Goal: Task Accomplishment & Management: Manage account settings

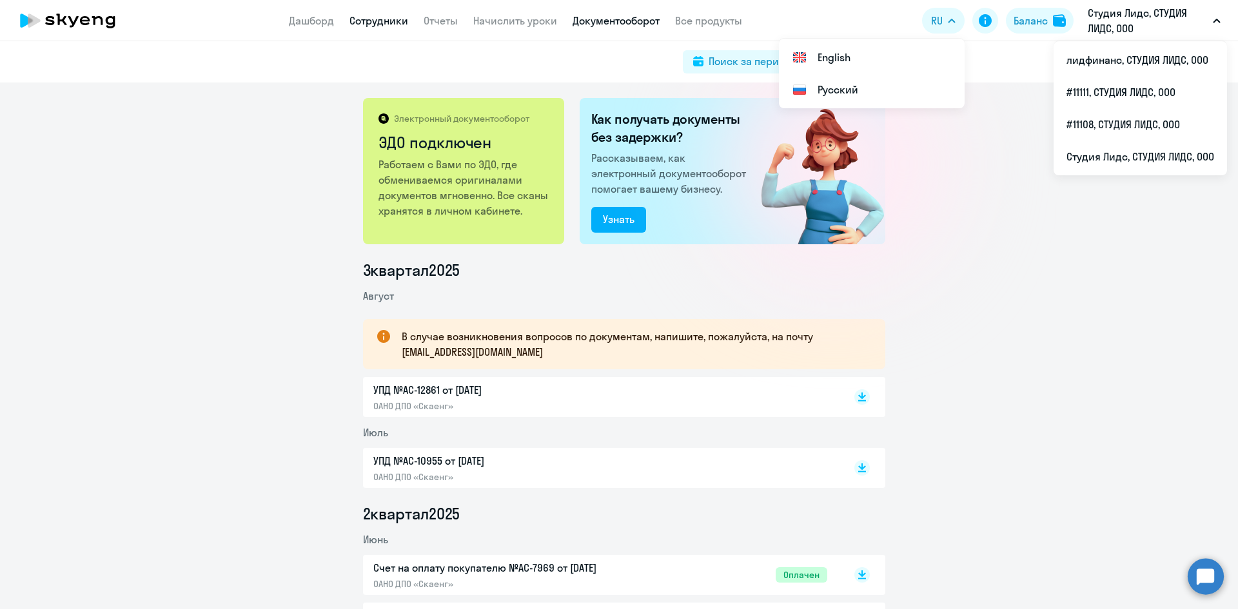
click at [356, 19] on link "Сотрудники" at bounding box center [378, 20] width 59 height 13
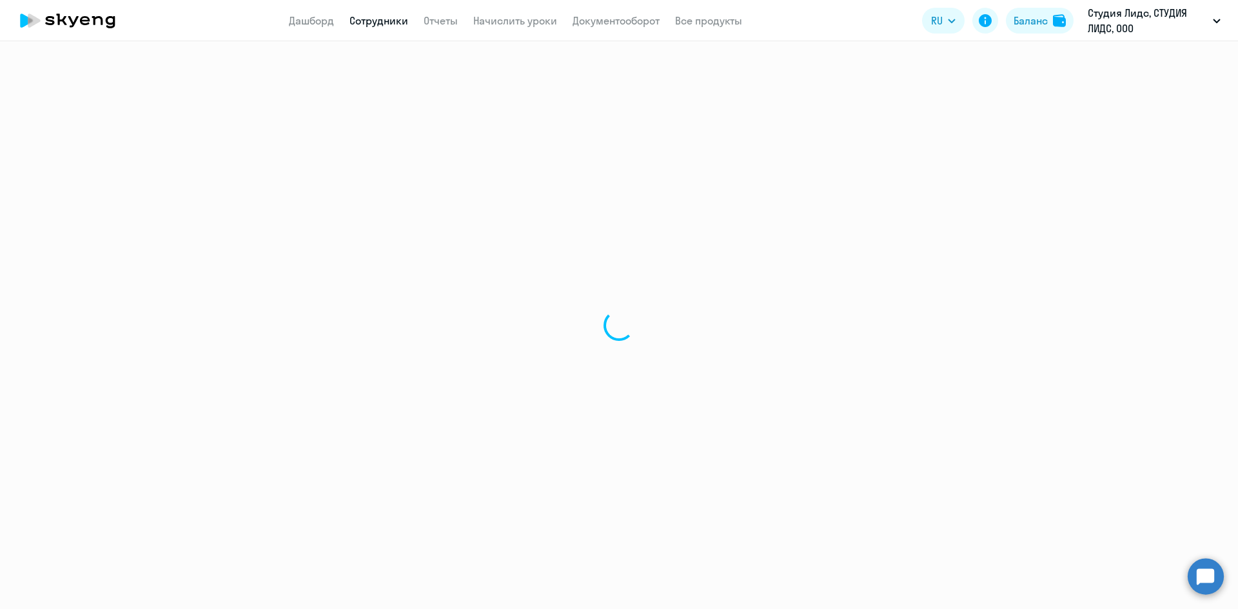
select select "30"
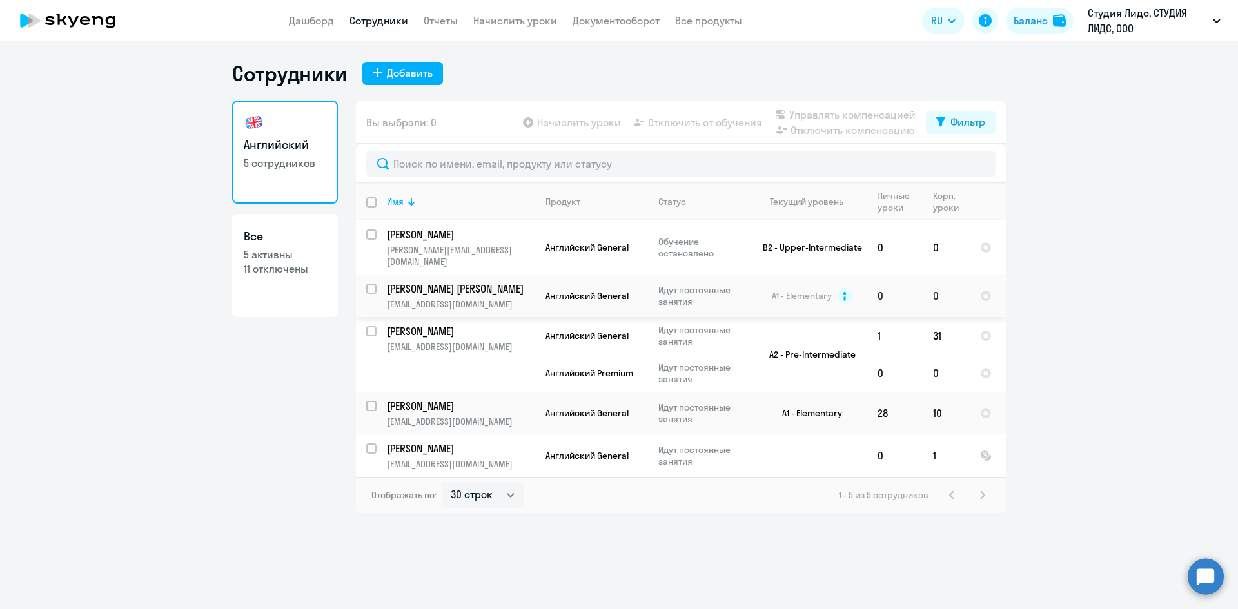
click at [947, 284] on td "0" at bounding box center [945, 296] width 47 height 43
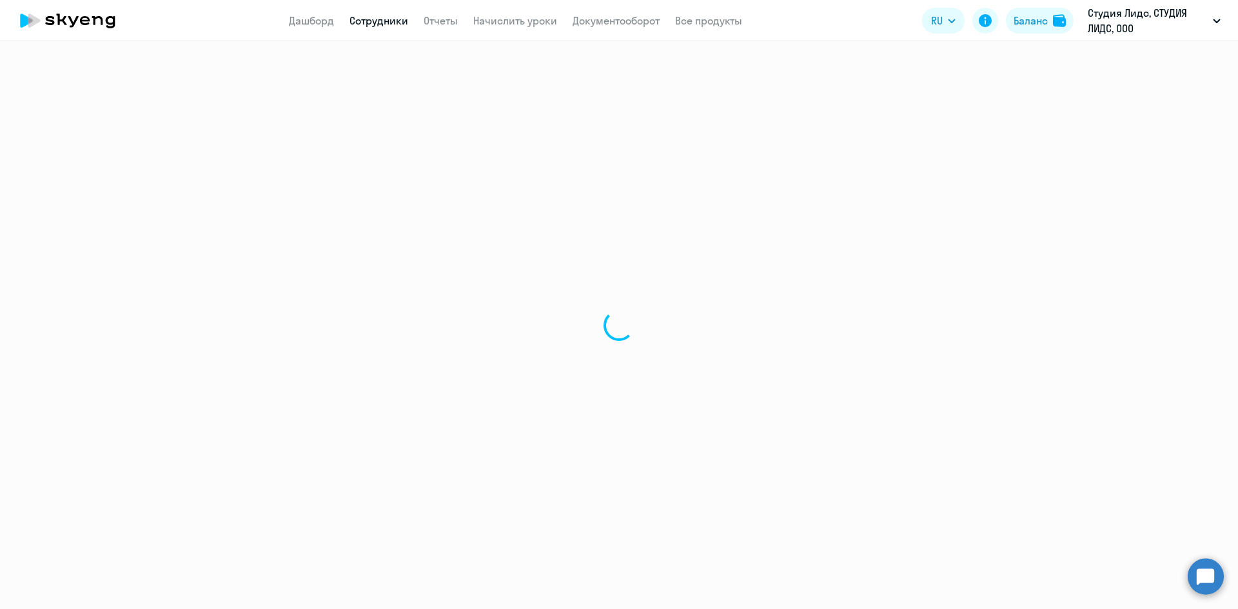
select select "english"
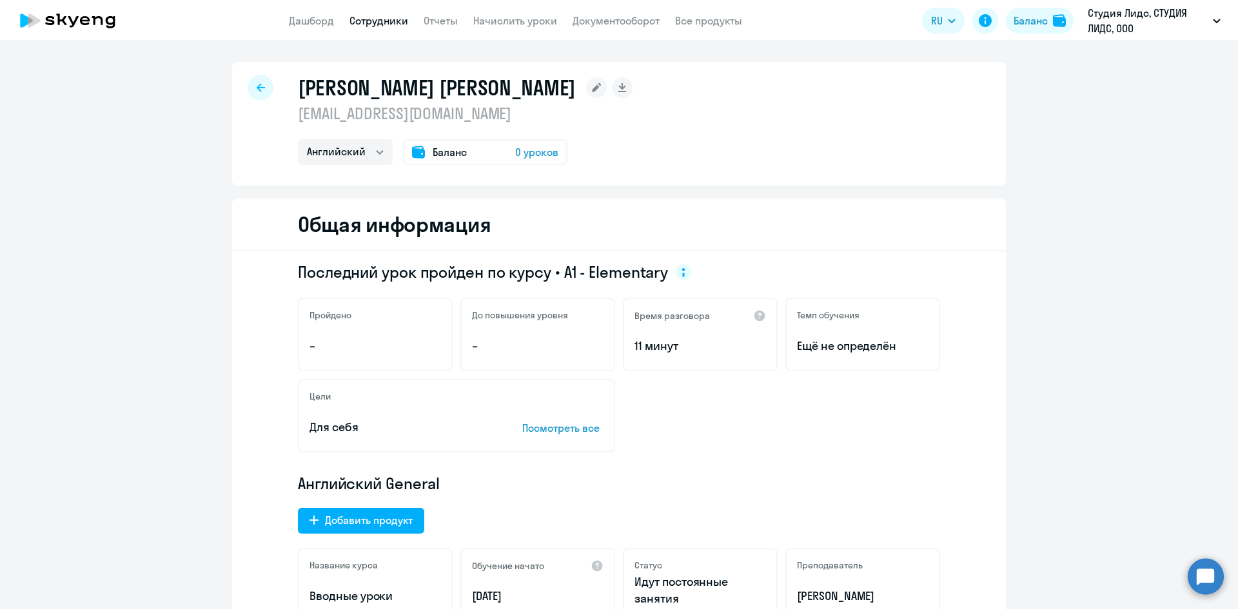
click at [532, 154] on span "0 уроков" at bounding box center [536, 151] width 43 height 15
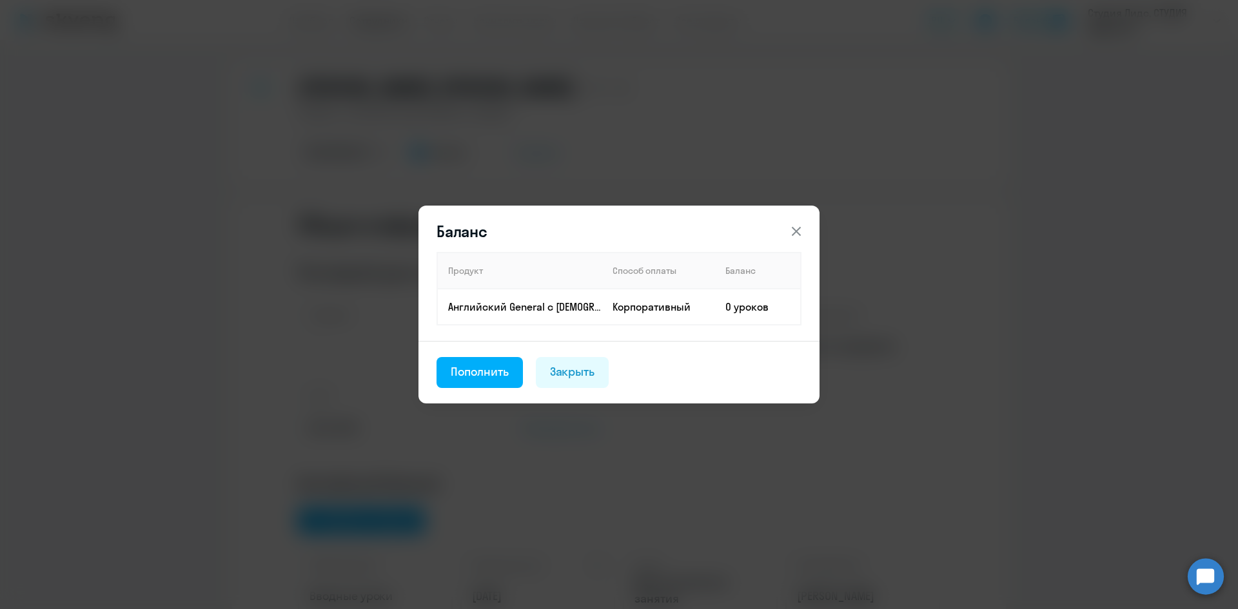
click at [801, 229] on icon at bounding box center [795, 231] width 15 height 15
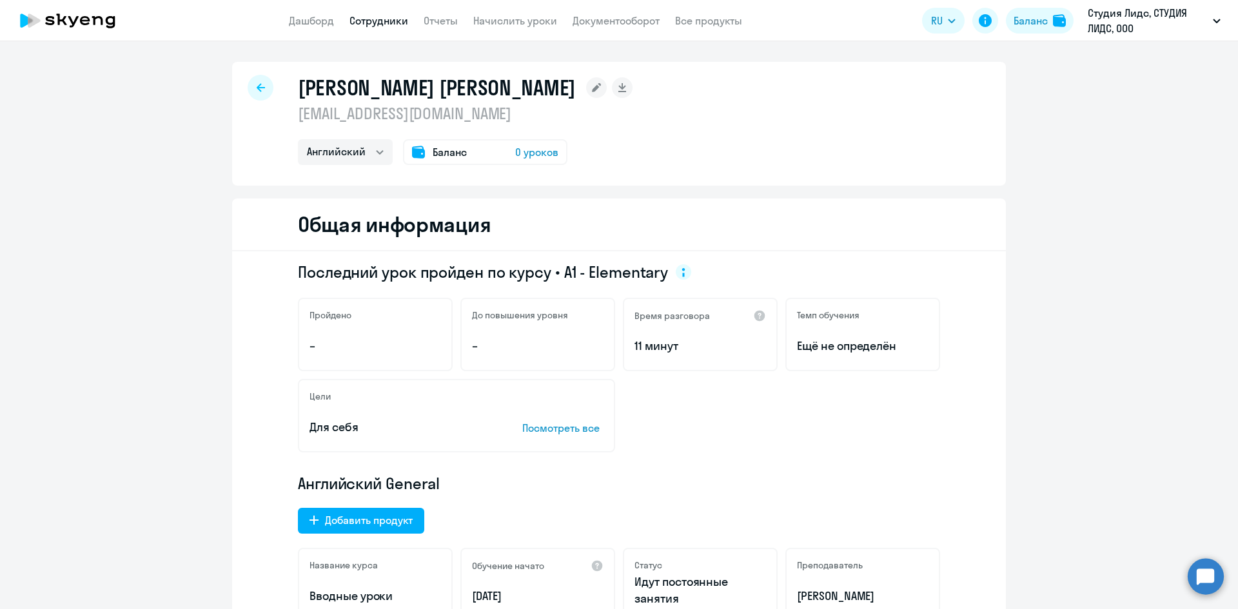
click at [540, 152] on span "0 уроков" at bounding box center [536, 151] width 43 height 15
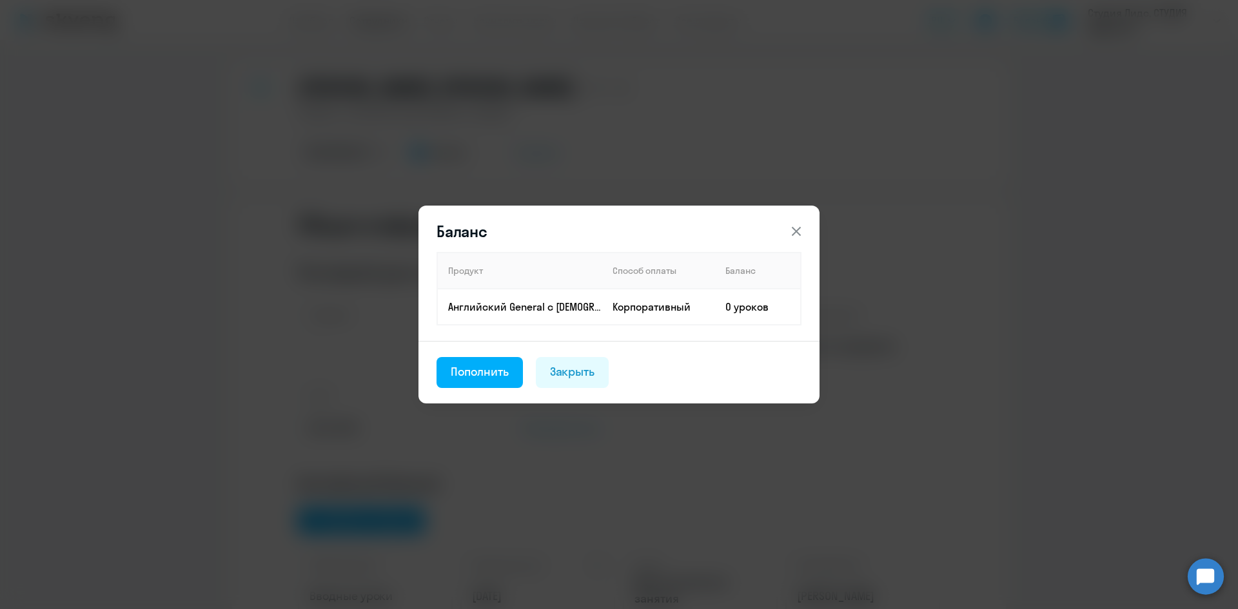
click at [585, 371] on div "Закрыть" at bounding box center [572, 372] width 45 height 17
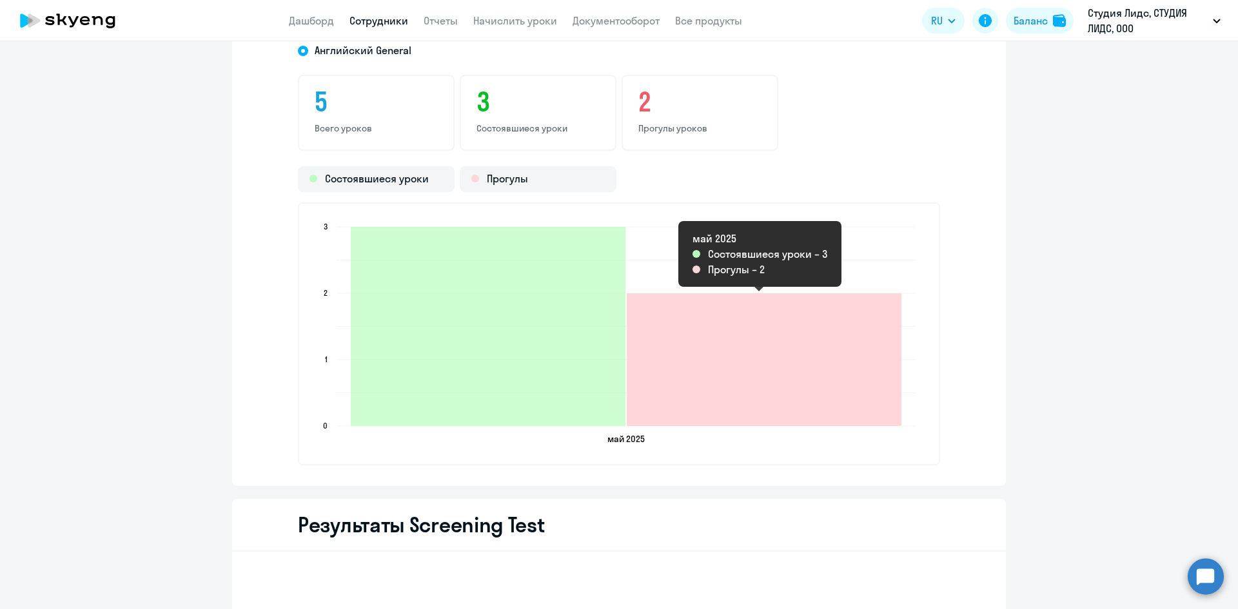
scroll to position [1354, 0]
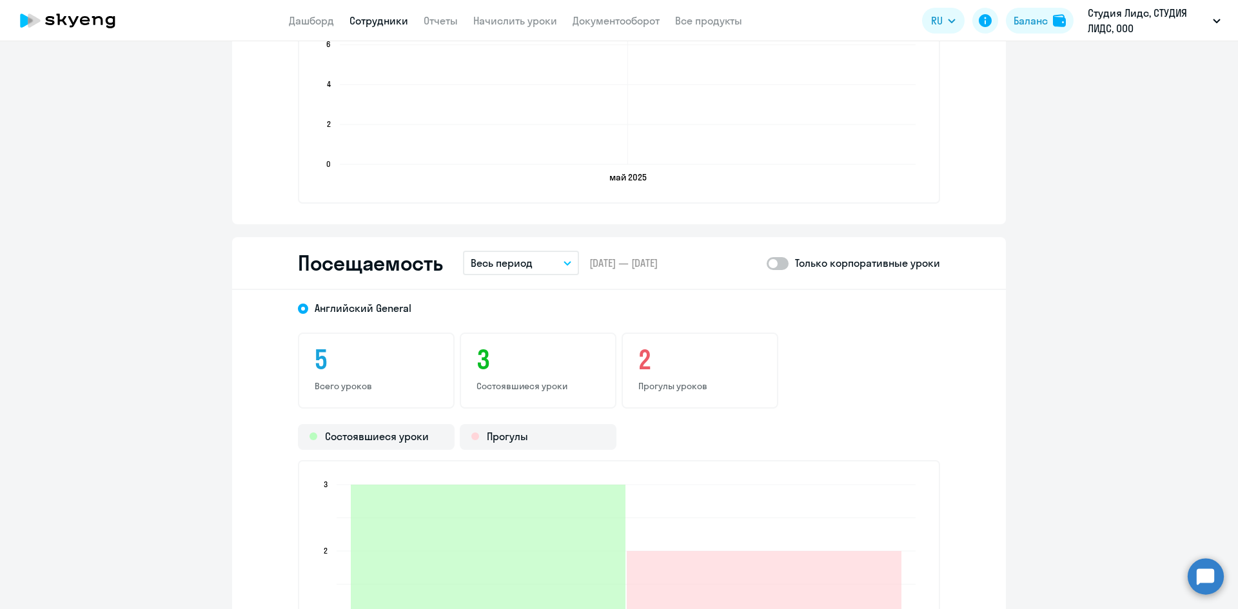
click at [779, 260] on span at bounding box center [777, 263] width 22 height 13
click at [766, 263] on input "checkbox" at bounding box center [766, 263] width 1 height 1
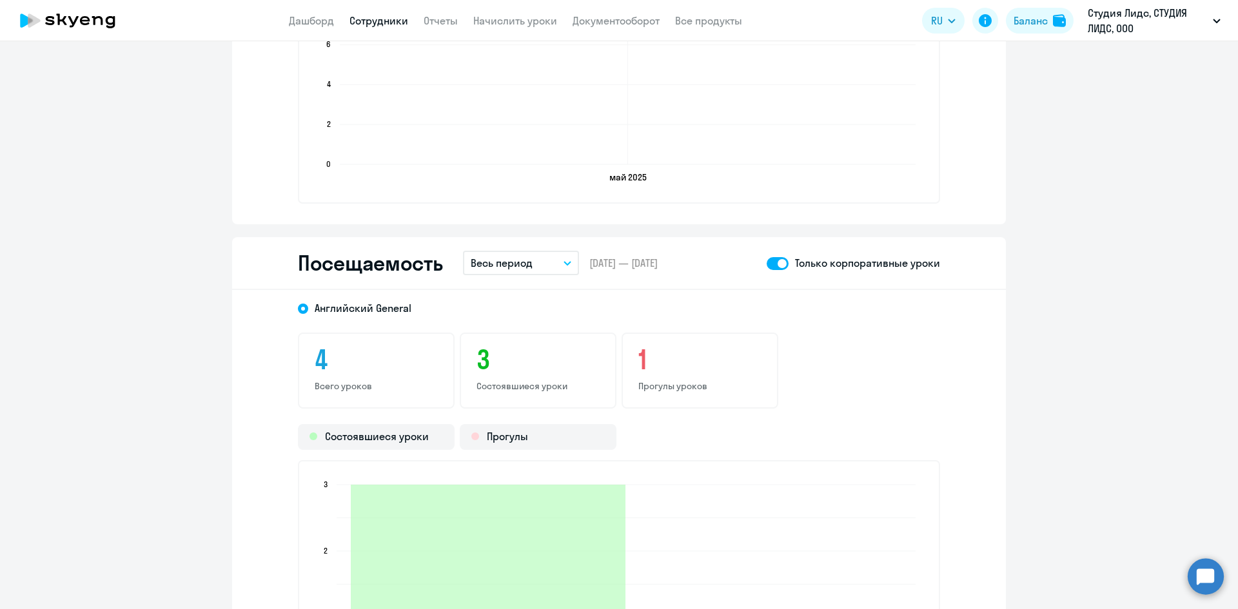
click at [779, 260] on span at bounding box center [777, 263] width 22 height 13
click at [766, 263] on input "checkbox" at bounding box center [766, 263] width 1 height 1
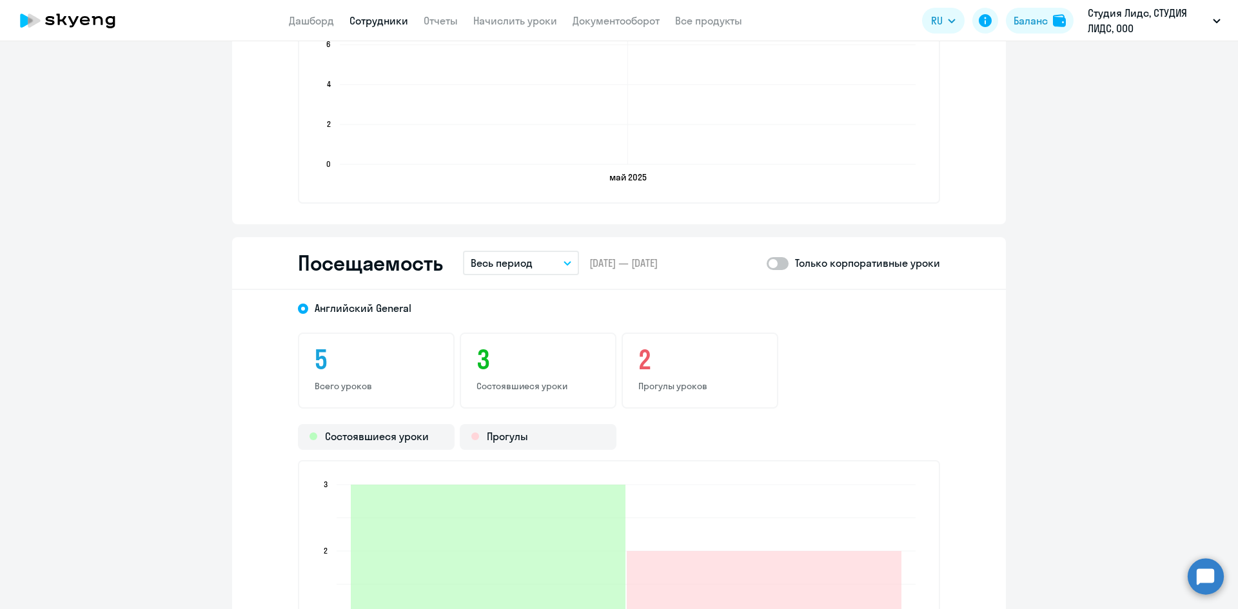
click at [779, 260] on span at bounding box center [777, 263] width 22 height 13
click at [766, 263] on input "checkbox" at bounding box center [766, 263] width 1 height 1
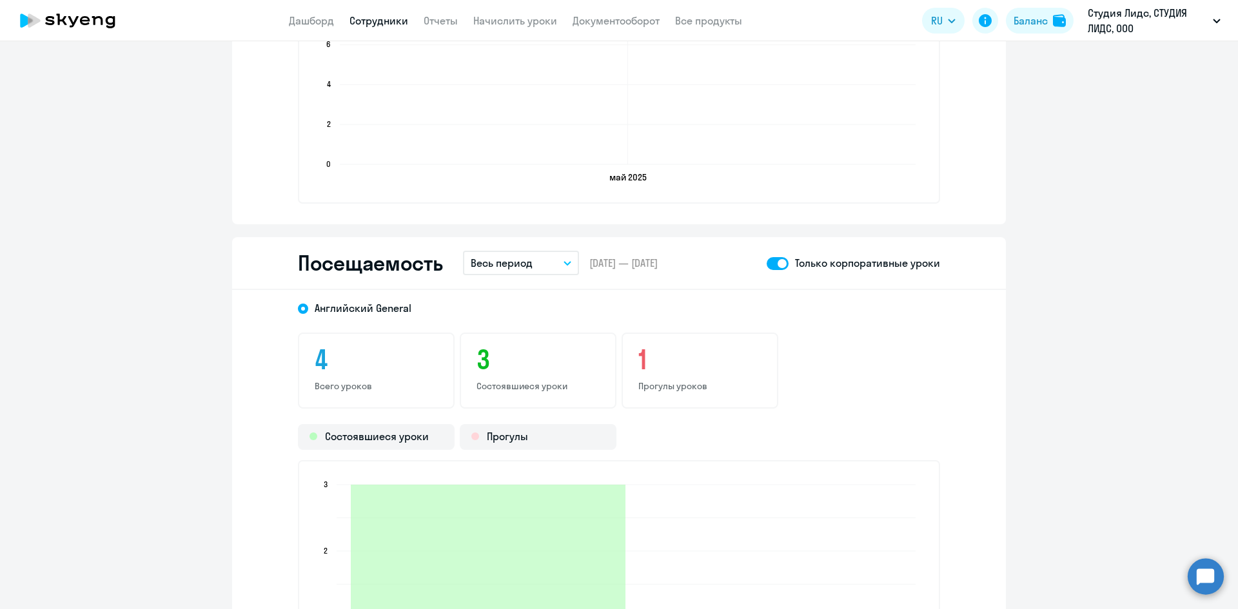
click at [779, 260] on span at bounding box center [777, 263] width 22 height 13
click at [766, 263] on input "checkbox" at bounding box center [766, 263] width 1 height 1
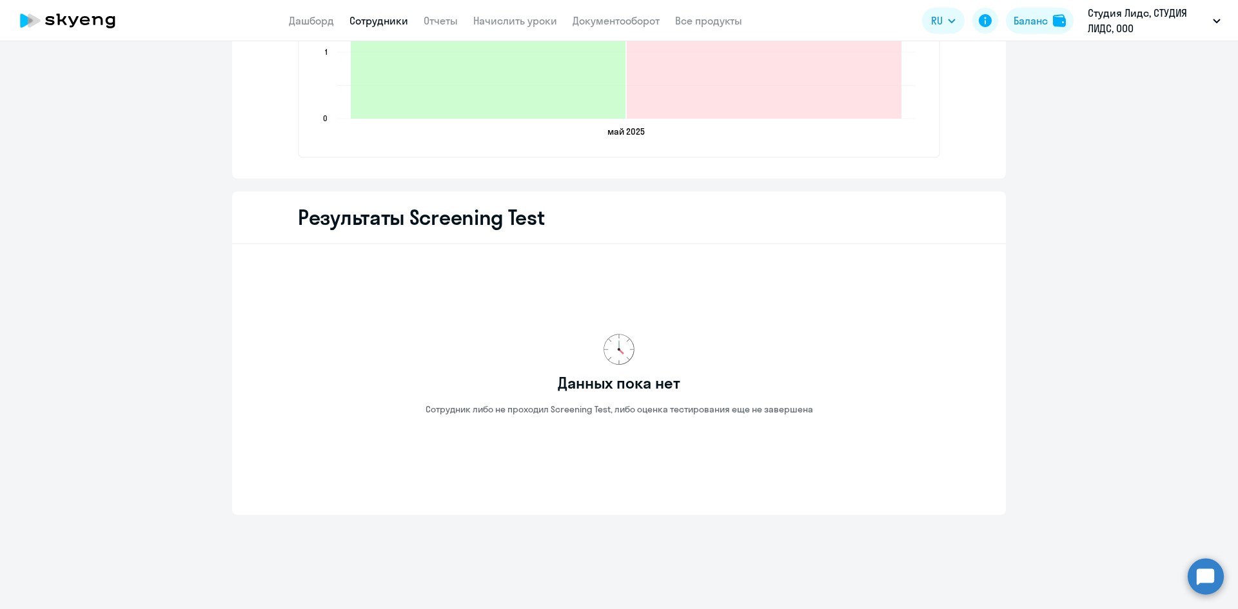
scroll to position [1468, 0]
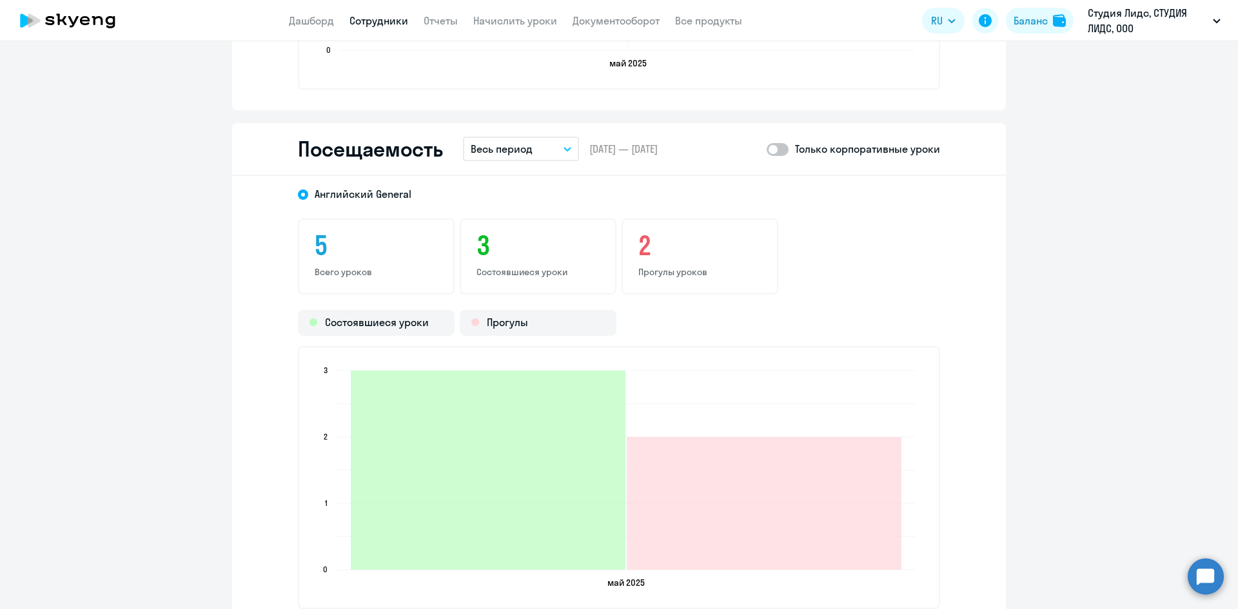
click at [772, 146] on span at bounding box center [777, 149] width 22 height 13
click at [766, 149] on input "checkbox" at bounding box center [766, 149] width 1 height 1
checkbox input "true"
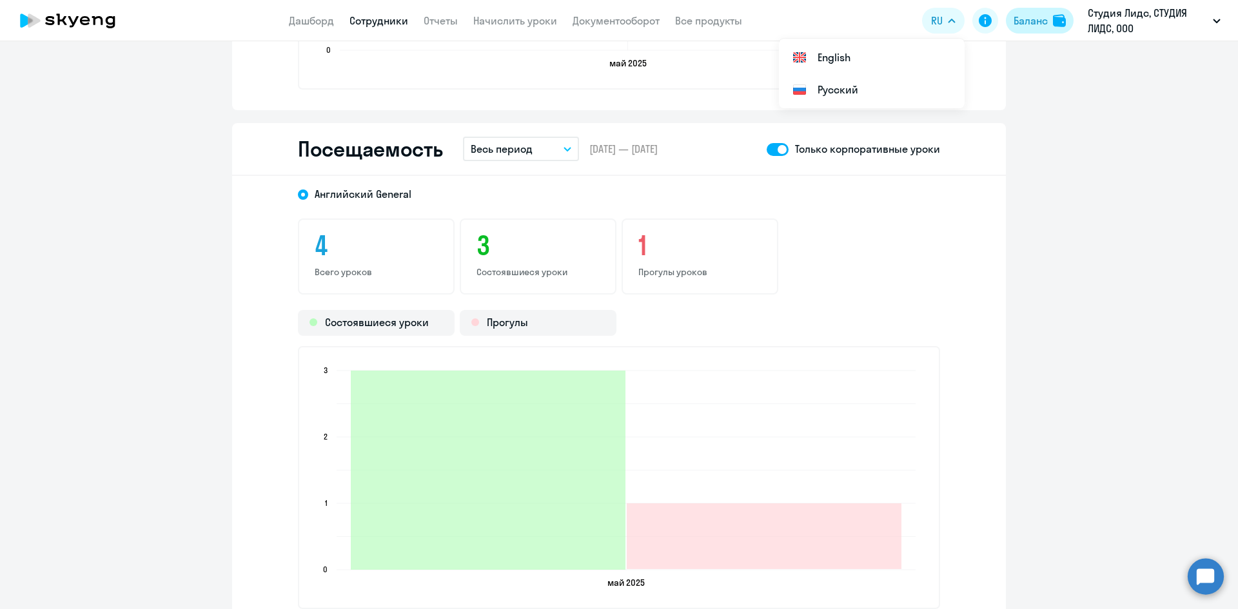
click at [1033, 24] on div "Баланс" at bounding box center [1030, 20] width 34 height 15
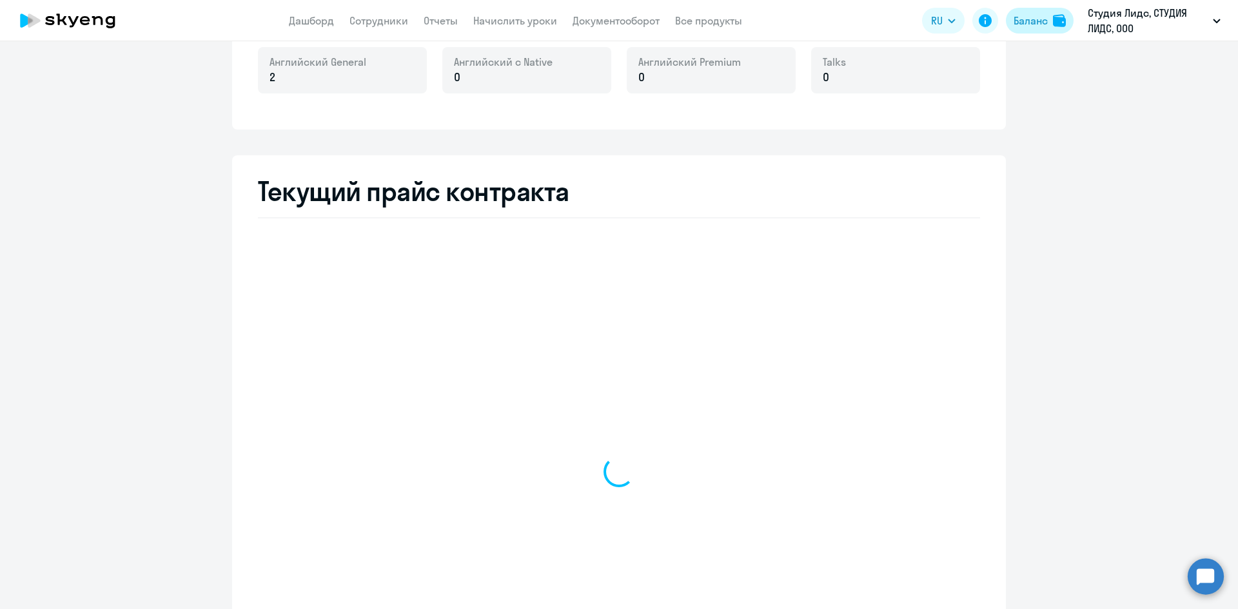
scroll to position [551, 0]
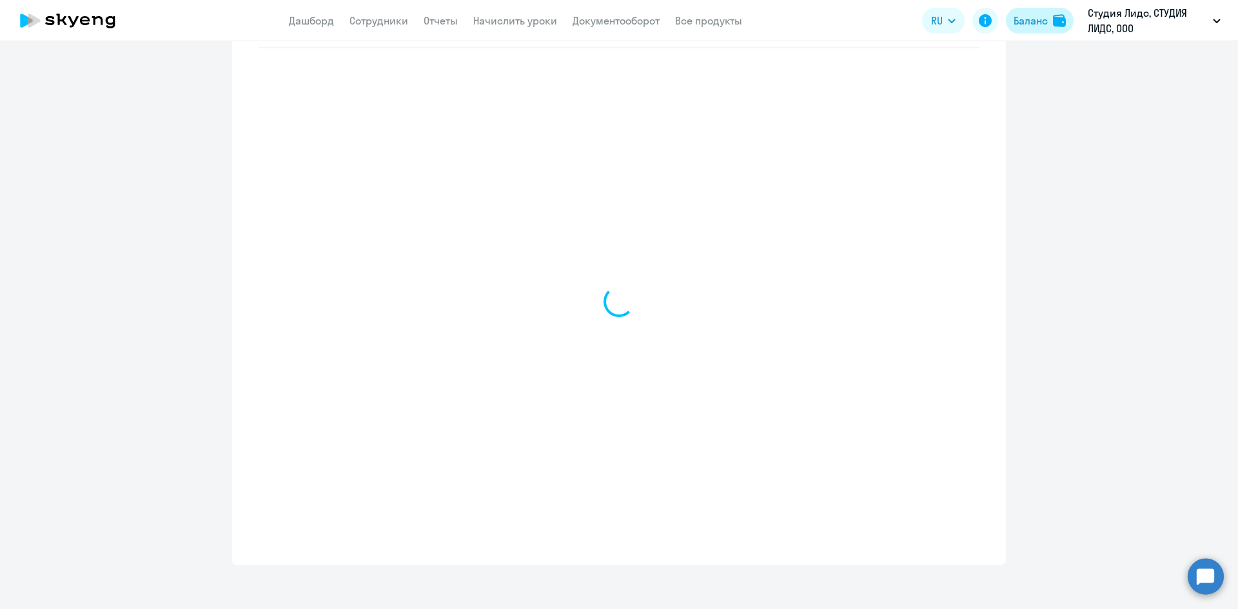
select select "english_adult_not_native_speaker"
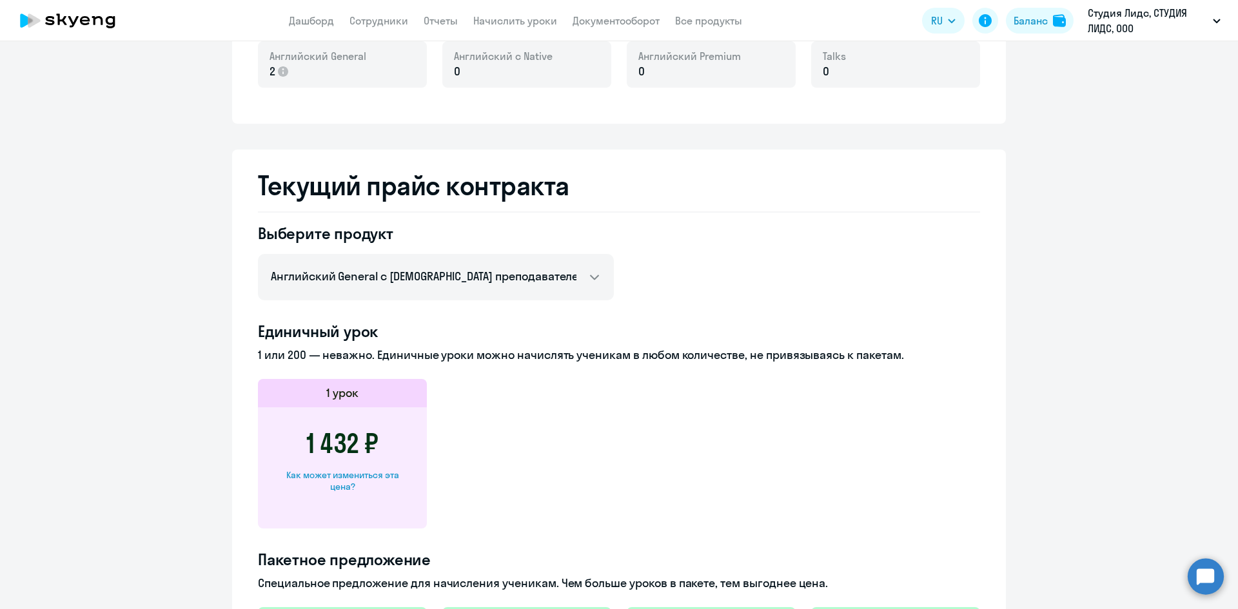
scroll to position [293, 0]
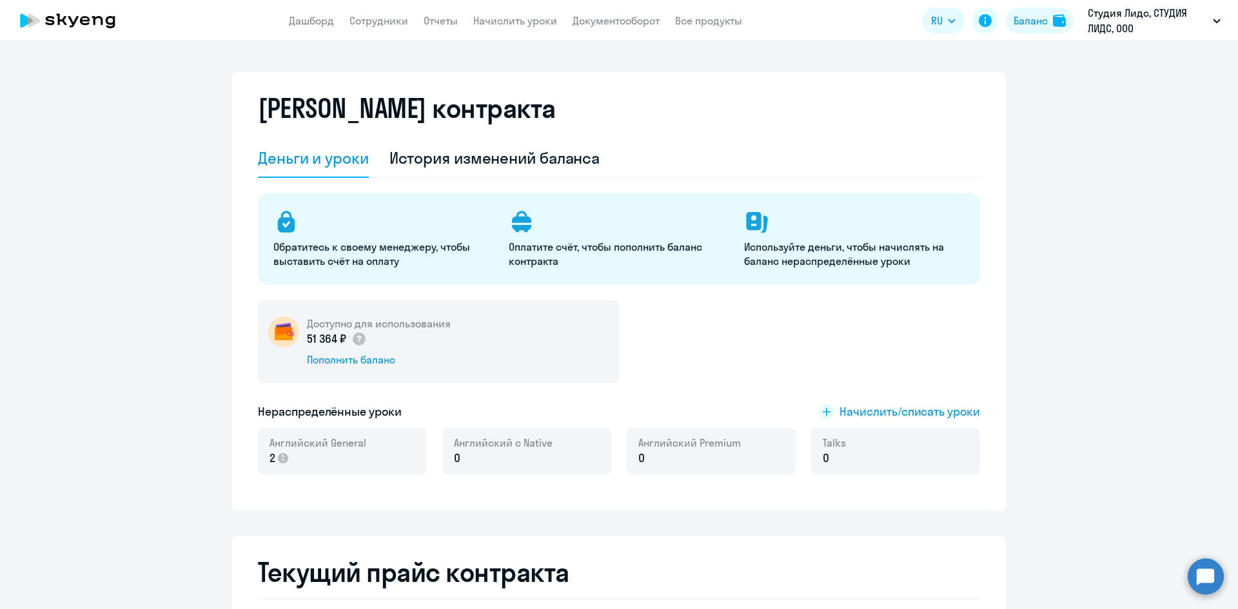
select select "english_adult_not_native_speaker"
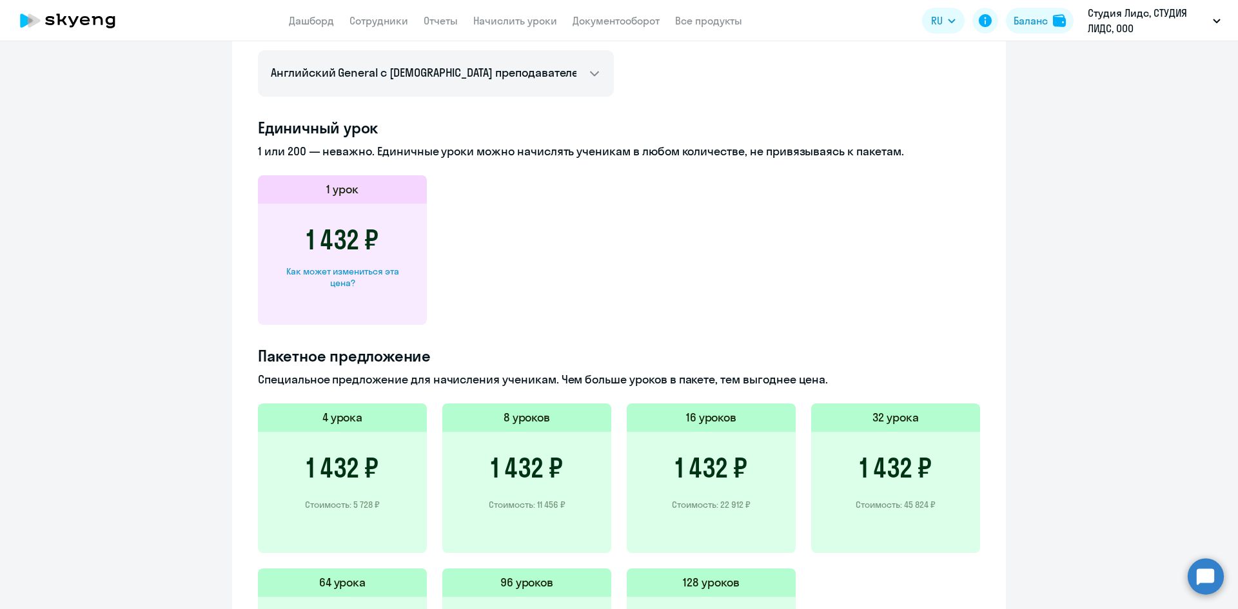
scroll to position [779, 0]
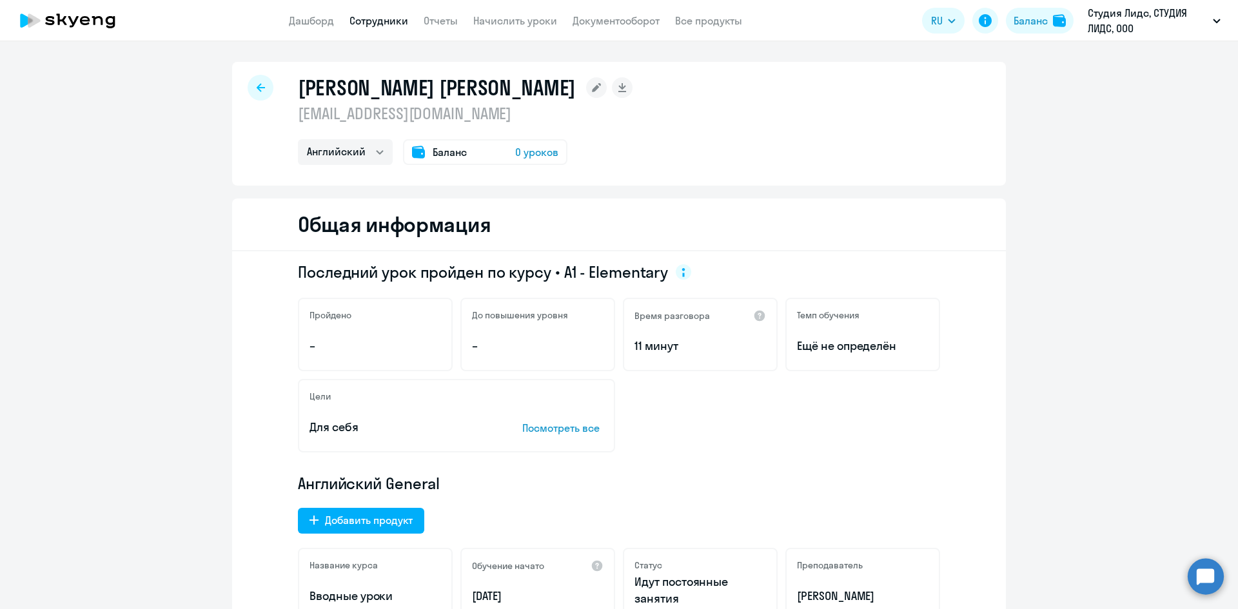
select select "english"
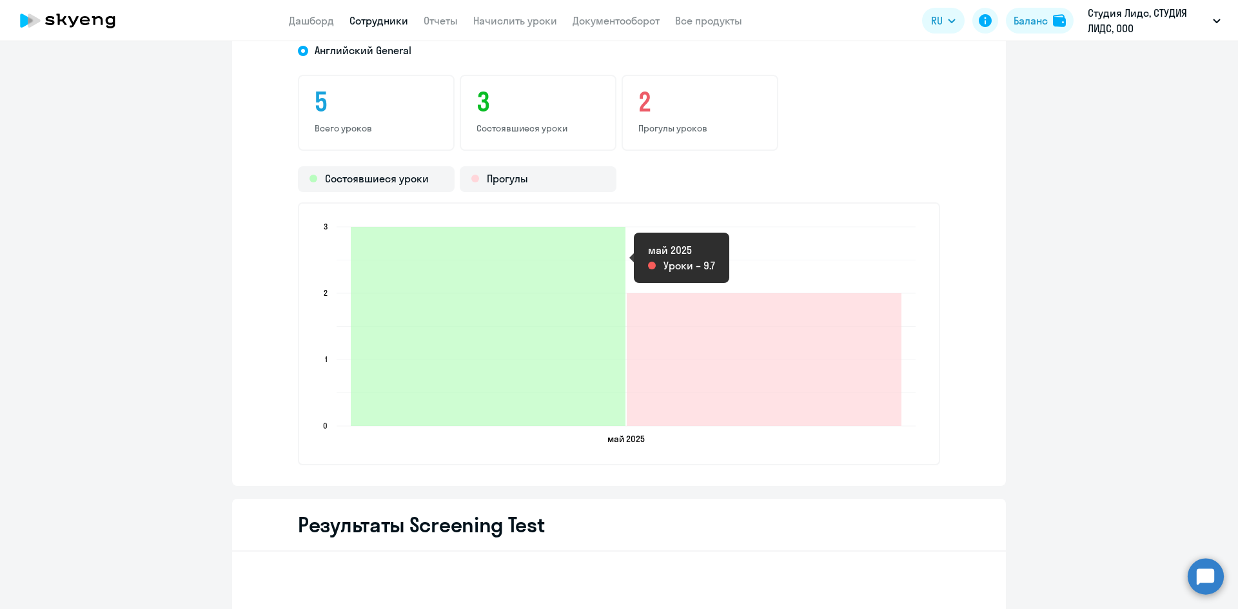
scroll to position [1354, 0]
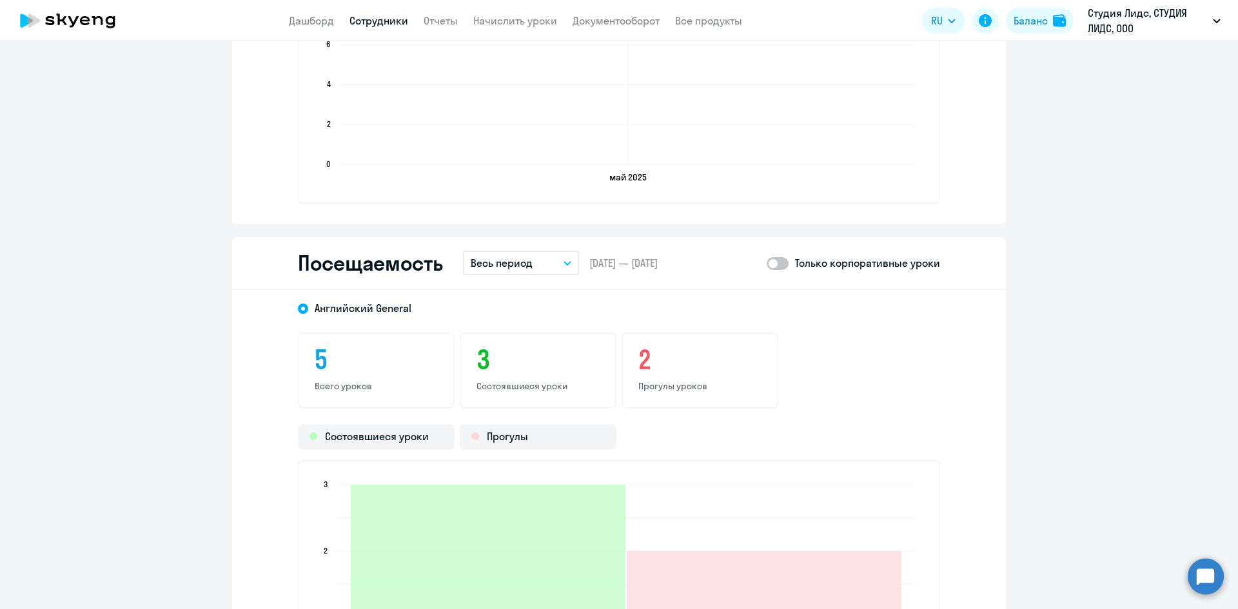
click at [777, 264] on span at bounding box center [777, 263] width 22 height 13
click at [766, 264] on input "checkbox" at bounding box center [766, 263] width 1 height 1
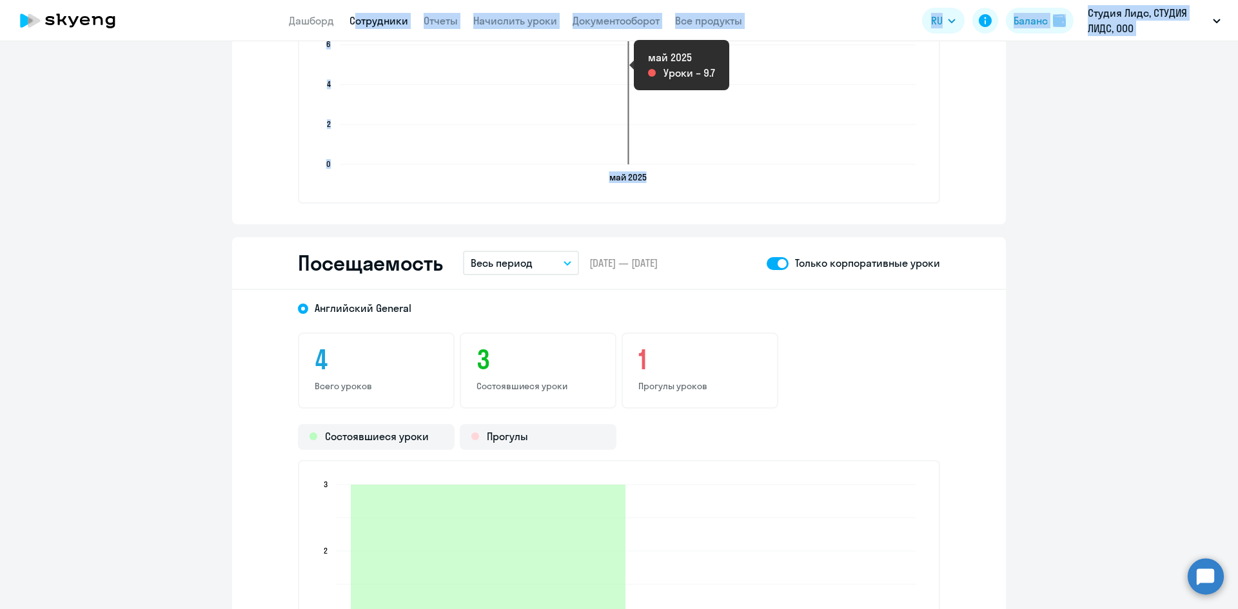
drag, startPoint x: 351, startPoint y: 8, endPoint x: 426, endPoint y: 54, distance: 88.6
click at [426, 54] on app-root "Дашборд Сотрудники Отчеты Начислить уроки Документооборот Все продукты Дашборд …" at bounding box center [619, 304] width 1238 height 609
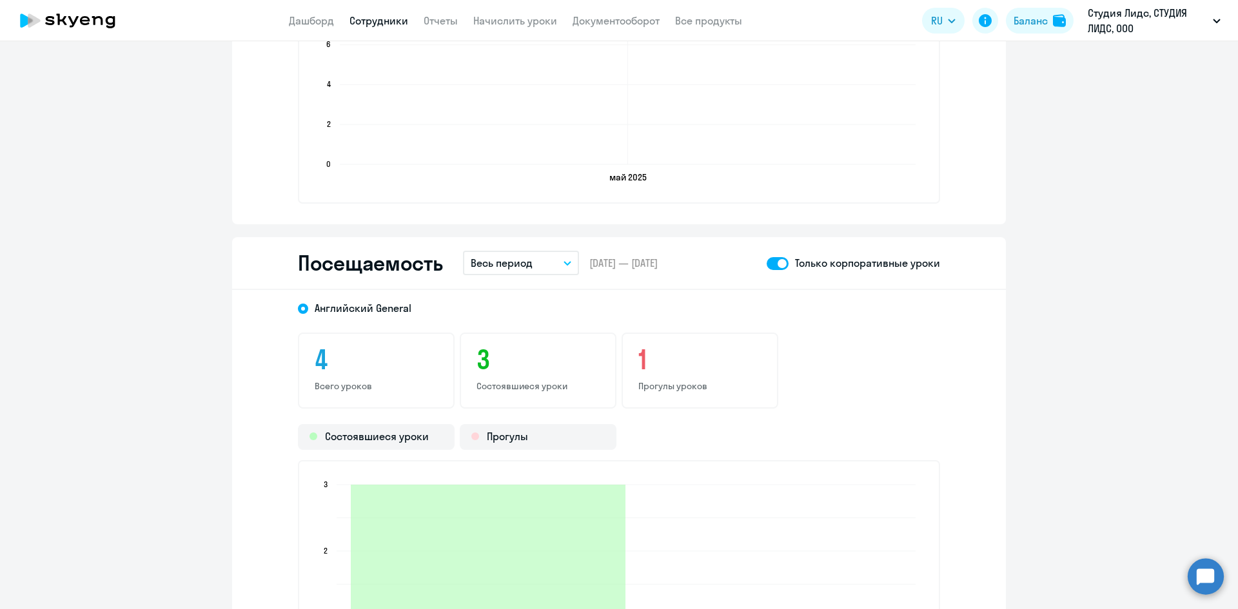
click at [769, 260] on span at bounding box center [777, 263] width 22 height 13
click at [766, 263] on input "checkbox" at bounding box center [766, 263] width 1 height 1
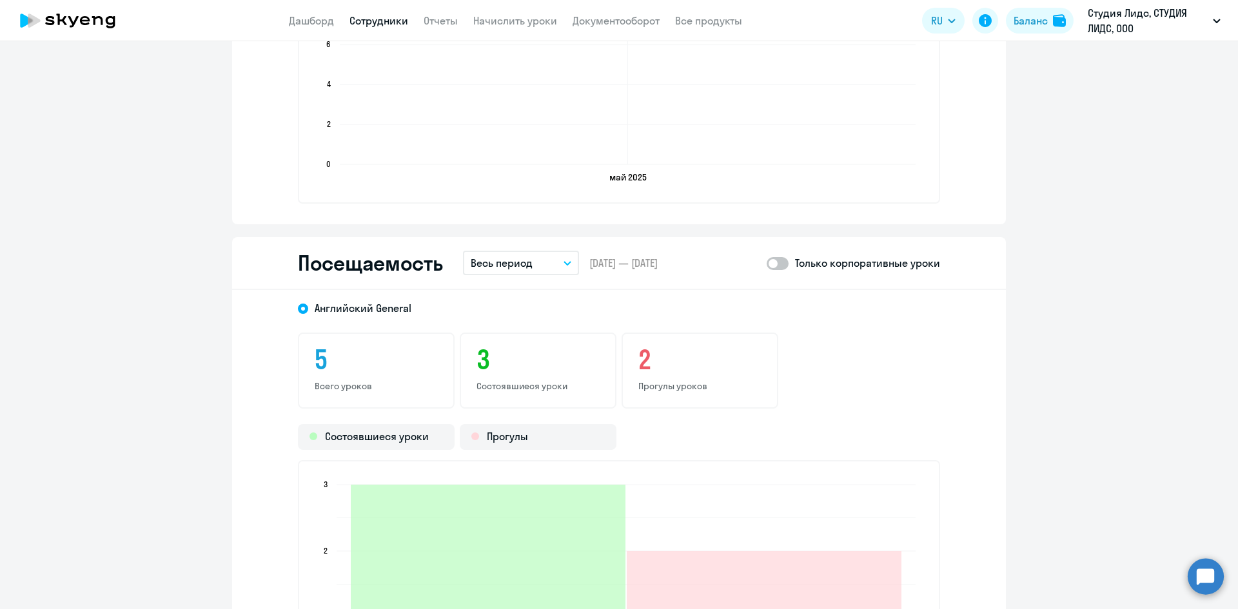
click at [779, 264] on span at bounding box center [777, 263] width 22 height 13
click at [766, 264] on input "checkbox" at bounding box center [766, 263] width 1 height 1
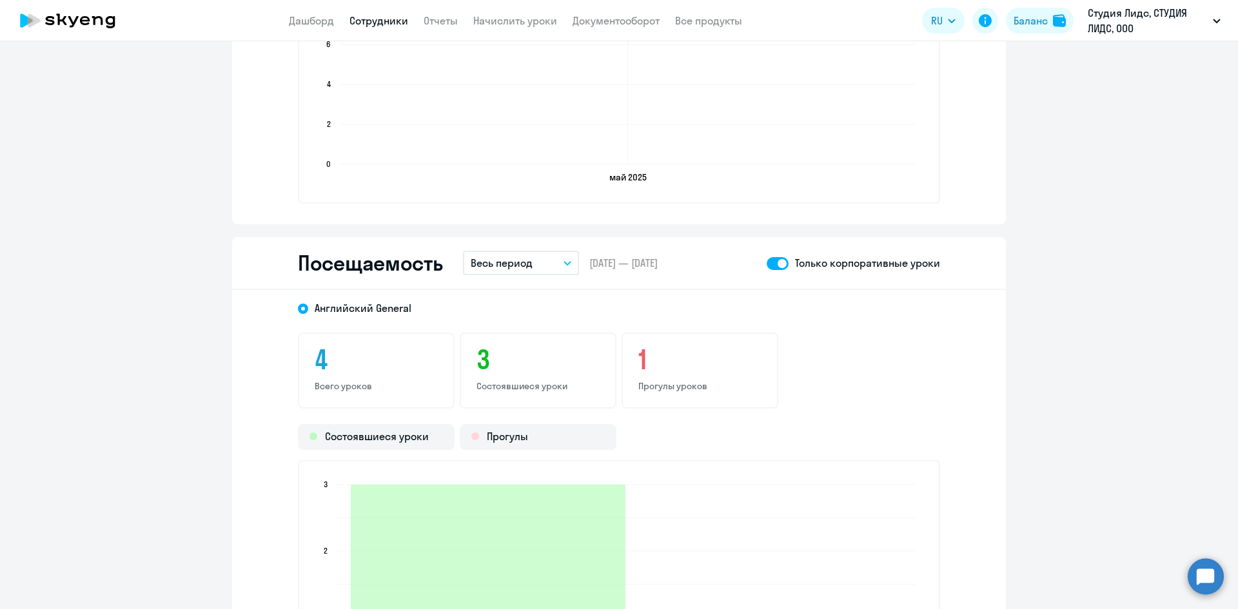
click at [772, 264] on span at bounding box center [777, 263] width 22 height 13
click at [766, 264] on input "checkbox" at bounding box center [766, 263] width 1 height 1
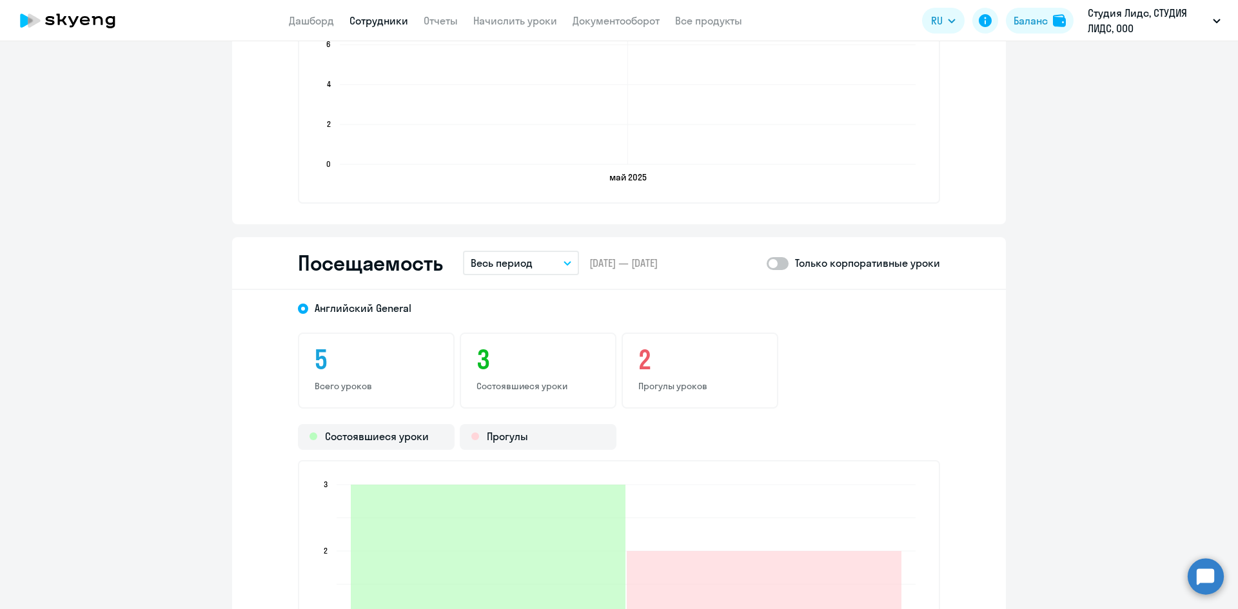
click at [772, 264] on span at bounding box center [777, 263] width 22 height 13
click at [766, 264] on input "checkbox" at bounding box center [766, 263] width 1 height 1
checkbox input "true"
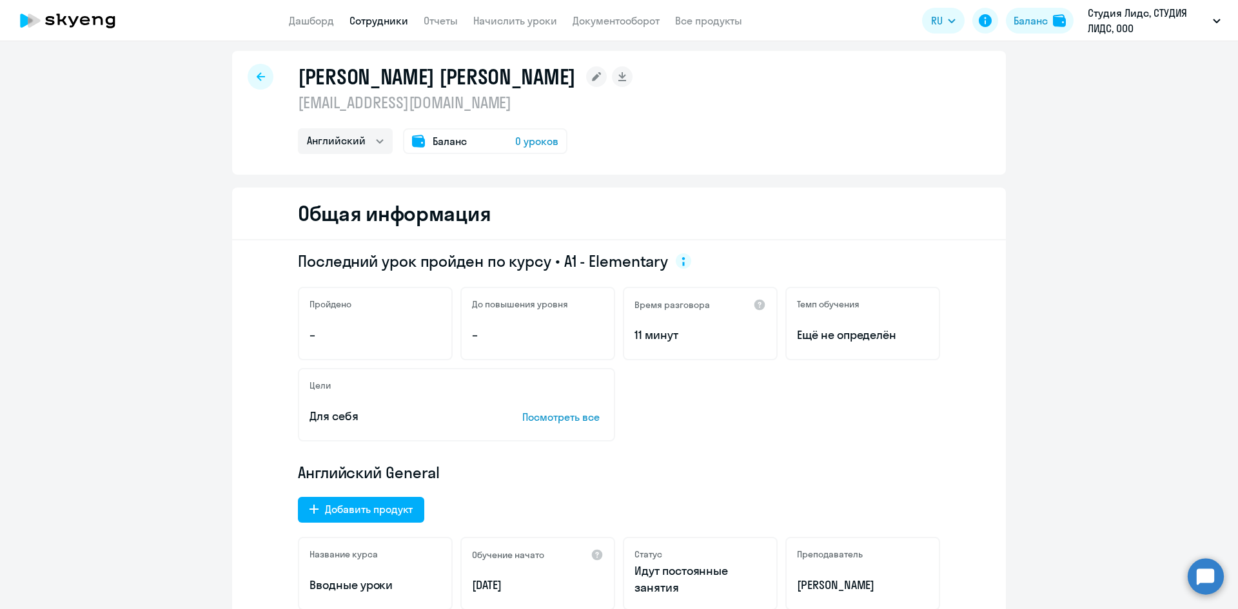
scroll to position [0, 0]
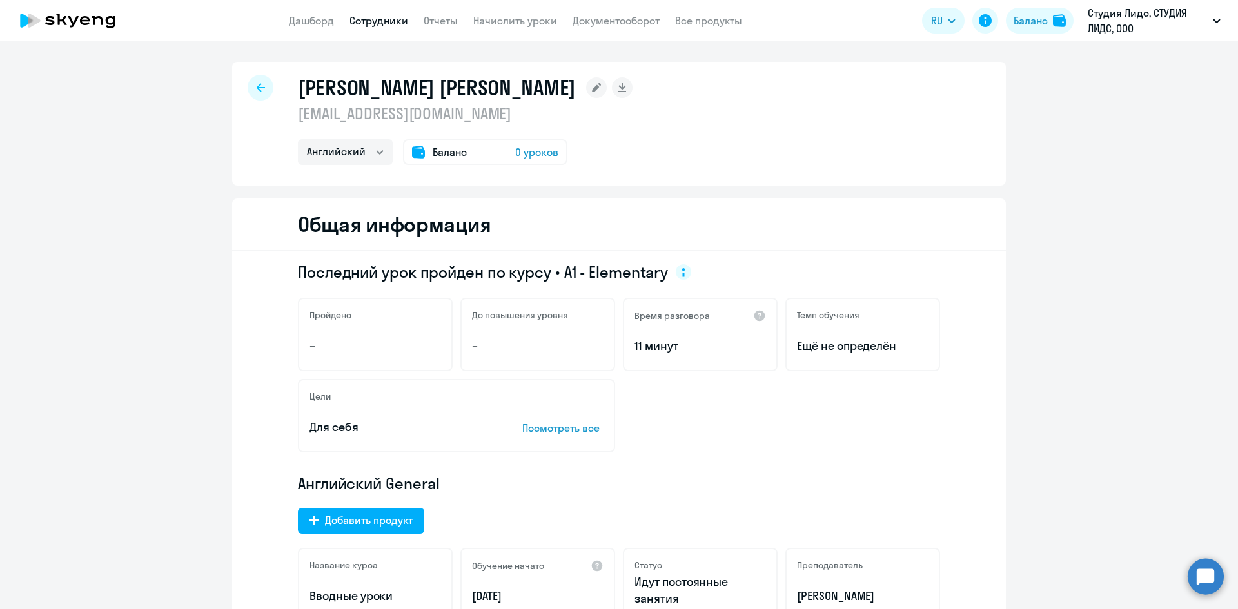
click at [437, 153] on span "Баланс" at bounding box center [450, 151] width 34 height 15
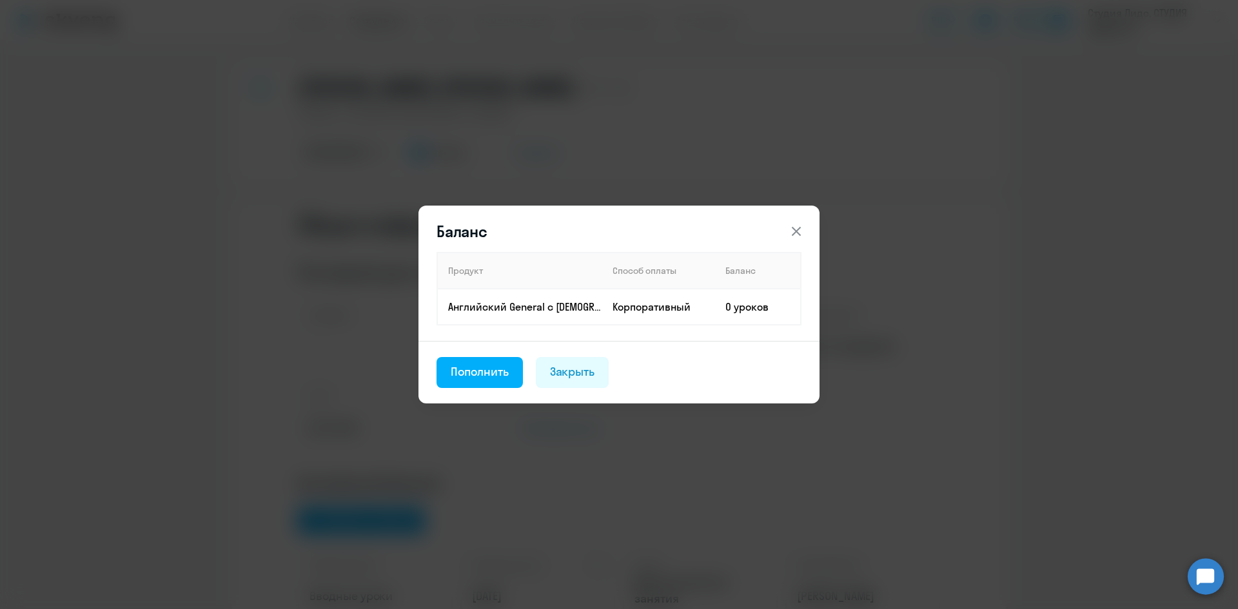
click at [797, 233] on icon at bounding box center [796, 231] width 9 height 9
